Goal: Communication & Community: Answer question/provide support

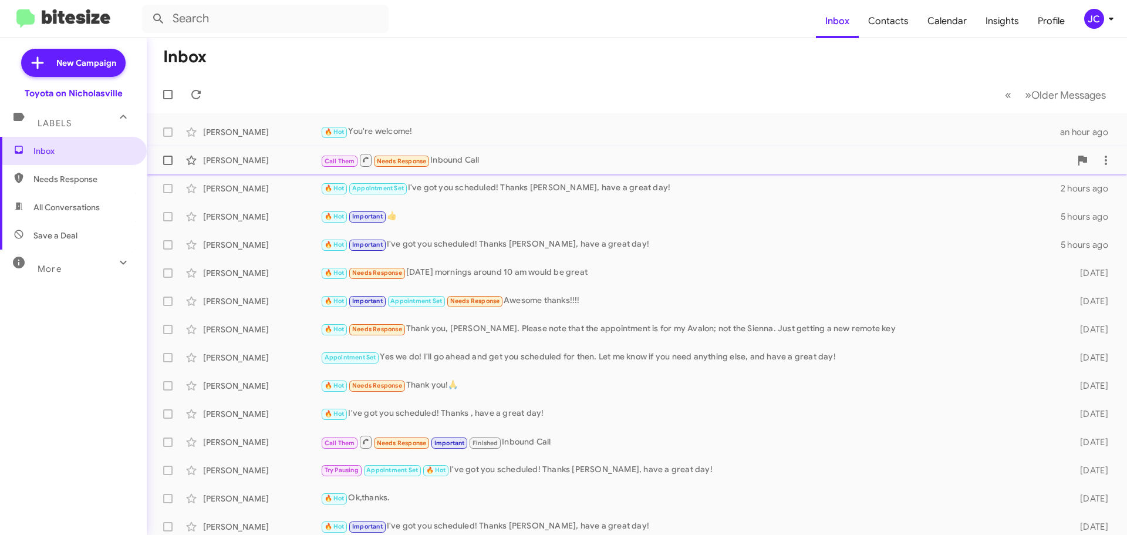
click at [252, 158] on div "[PERSON_NAME]" at bounding box center [261, 160] width 117 height 12
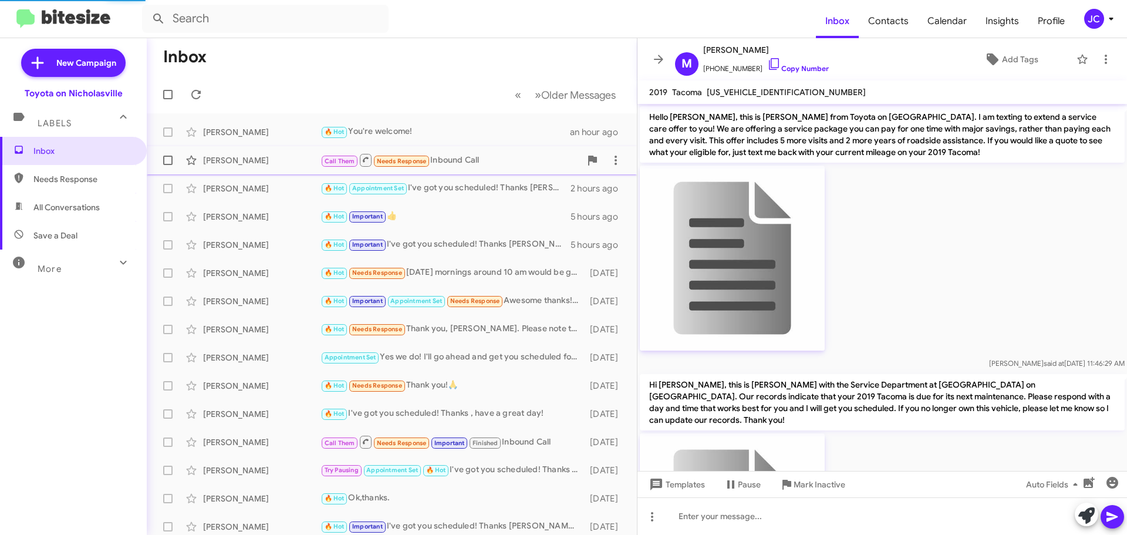
scroll to position [2125, 0]
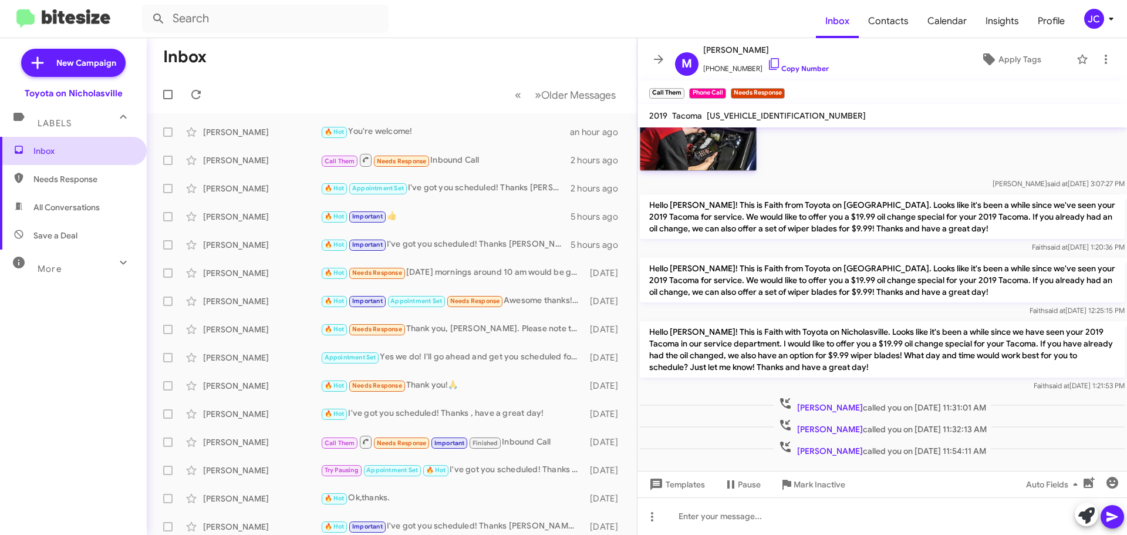
click at [45, 145] on span "Inbox" at bounding box center [83, 151] width 100 height 12
